Goal: Check status: Check status

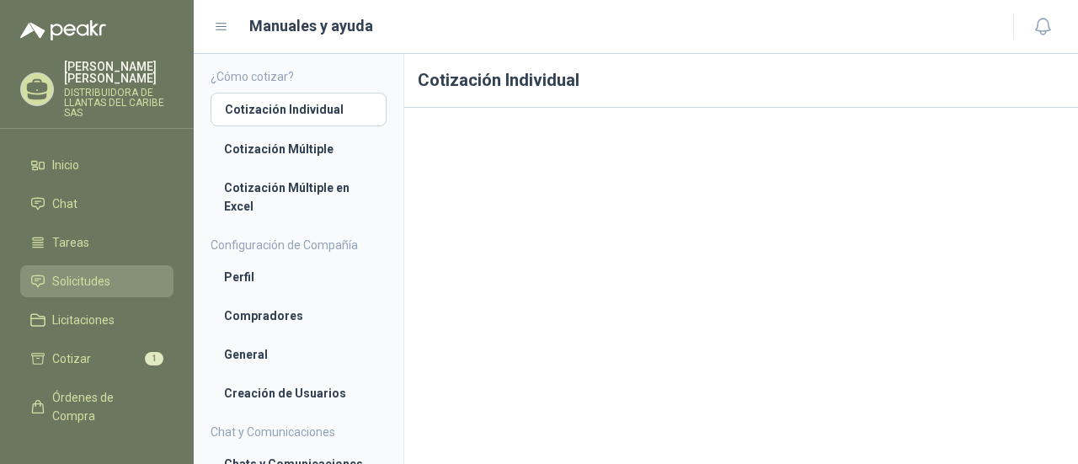
click at [99, 285] on span "Solicitudes" at bounding box center [81, 281] width 58 height 19
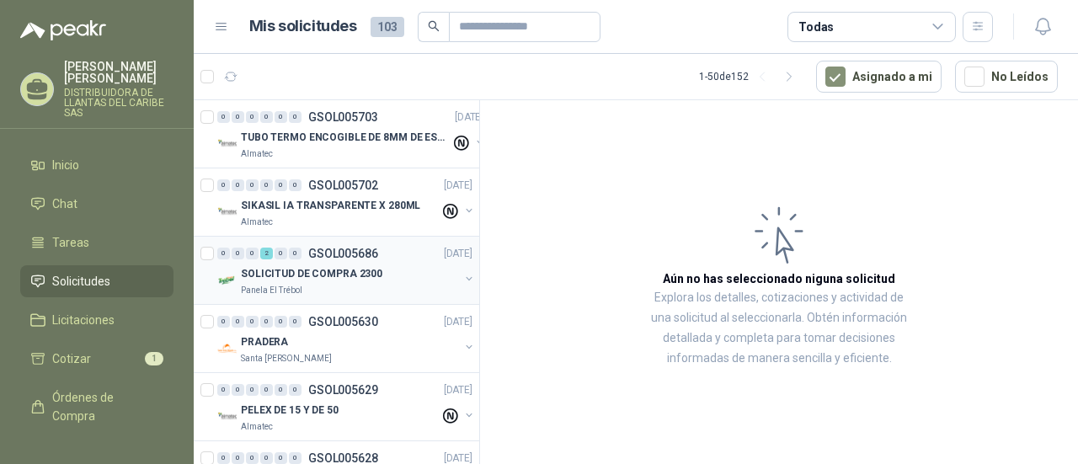
click at [347, 276] on p "SOLICITUD DE COMPRA 2300" at bounding box center [312, 274] width 142 height 16
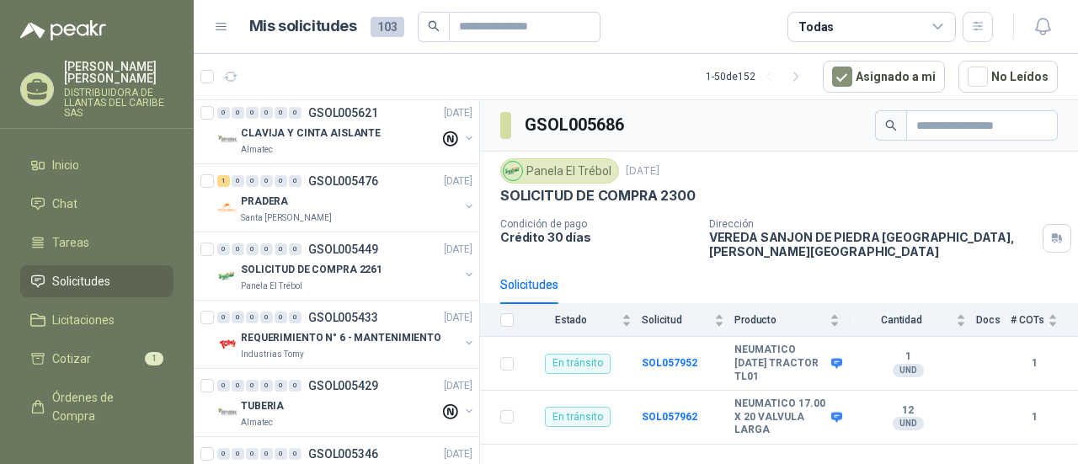
scroll to position [506, 0]
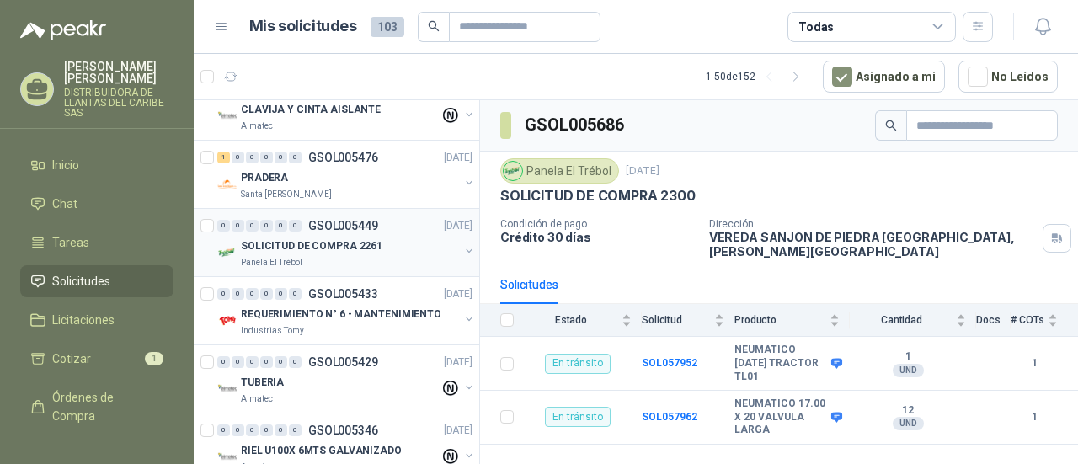
click at [352, 249] on p "SOLICITUD DE COMPRA 2261" at bounding box center [312, 246] width 142 height 16
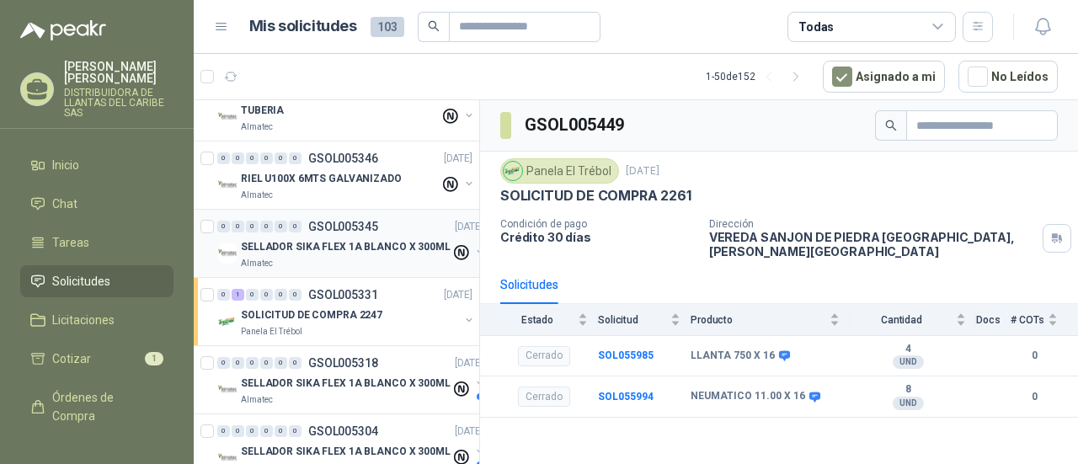
scroll to position [843, 0]
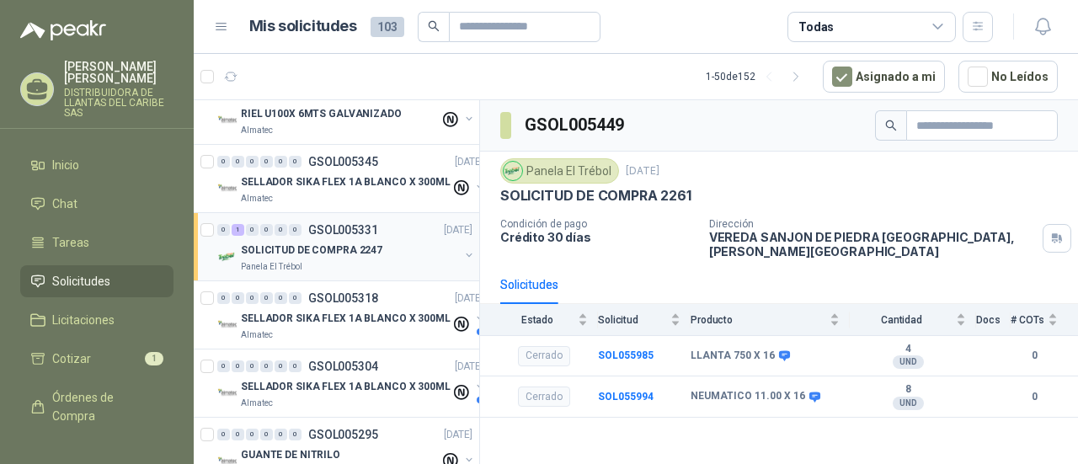
click at [368, 253] on p "SOLICITUD DE COMPRA 2247" at bounding box center [312, 251] width 142 height 16
